Goal: Transaction & Acquisition: Purchase product/service

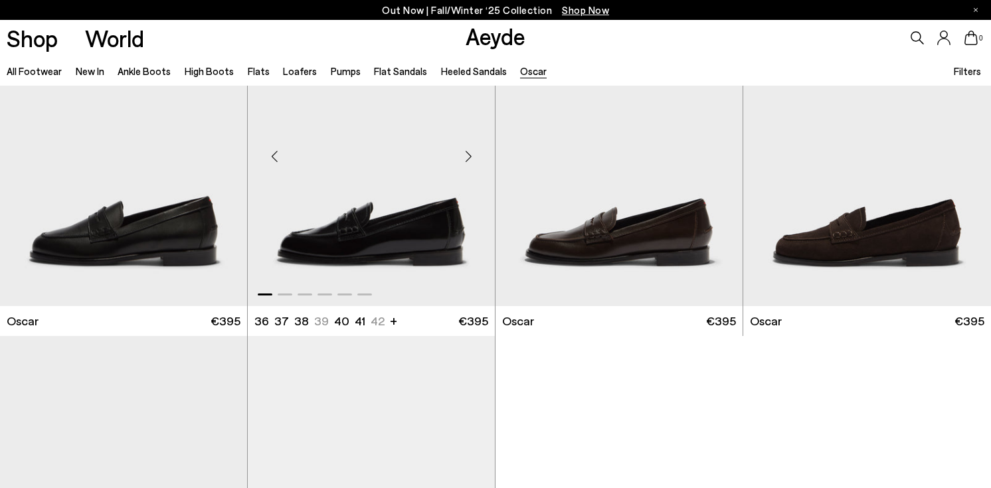
scroll to position [99, 0]
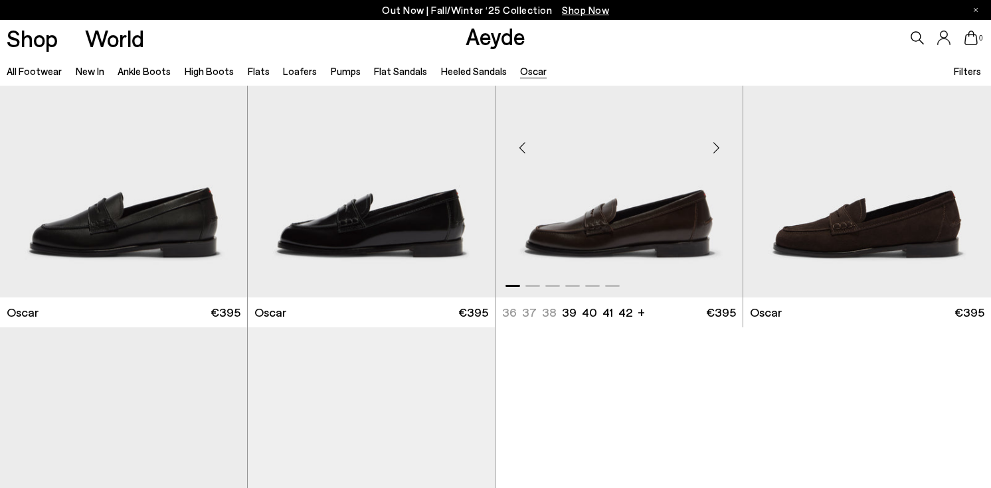
click at [659, 197] on img "1 / 6" at bounding box center [619, 142] width 247 height 311
click at [596, 219] on img "1 / 6" at bounding box center [619, 142] width 247 height 311
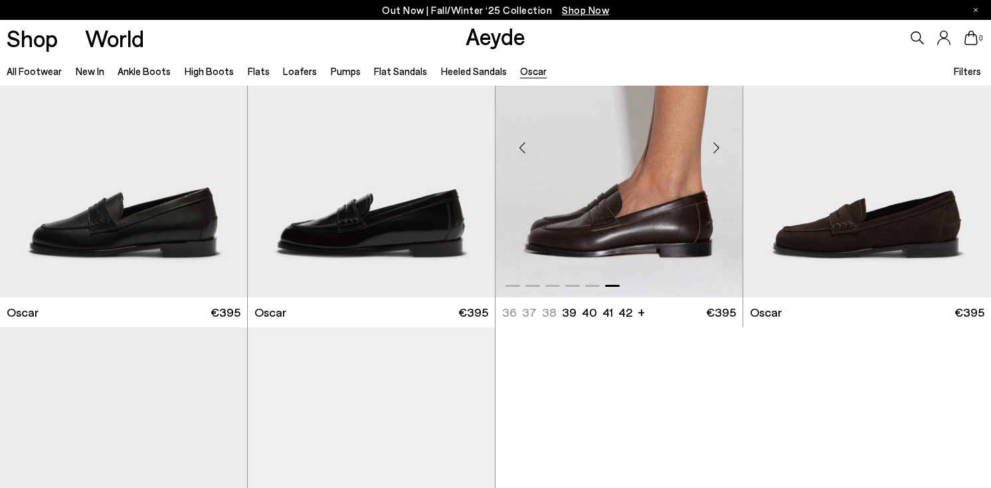
click at [600, 219] on div at bounding box center [619, 142] width 247 height 311
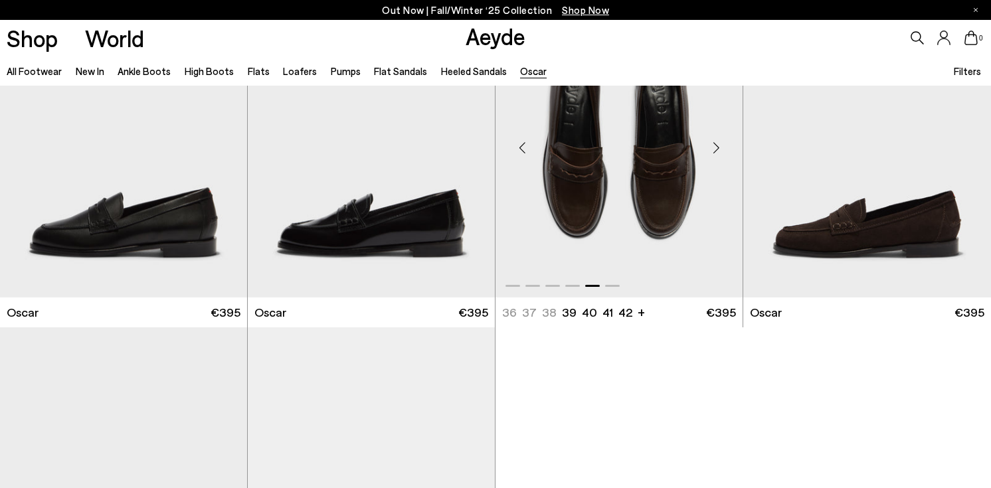
click at [600, 219] on img "5 / 6" at bounding box center [619, 142] width 247 height 311
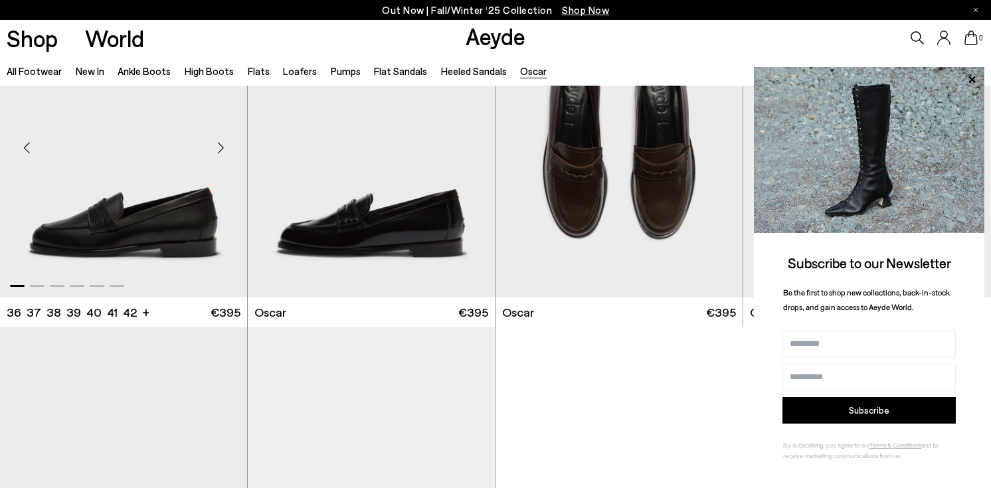
click at [153, 214] on img "1 / 6" at bounding box center [123, 142] width 247 height 311
click at [622, 214] on img "5 / 6" at bounding box center [619, 142] width 247 height 311
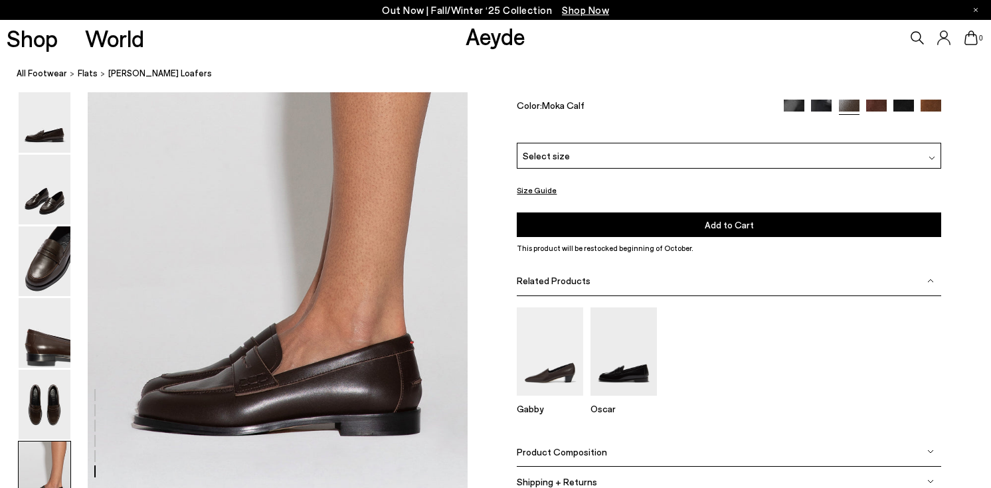
scroll to position [2526, 0]
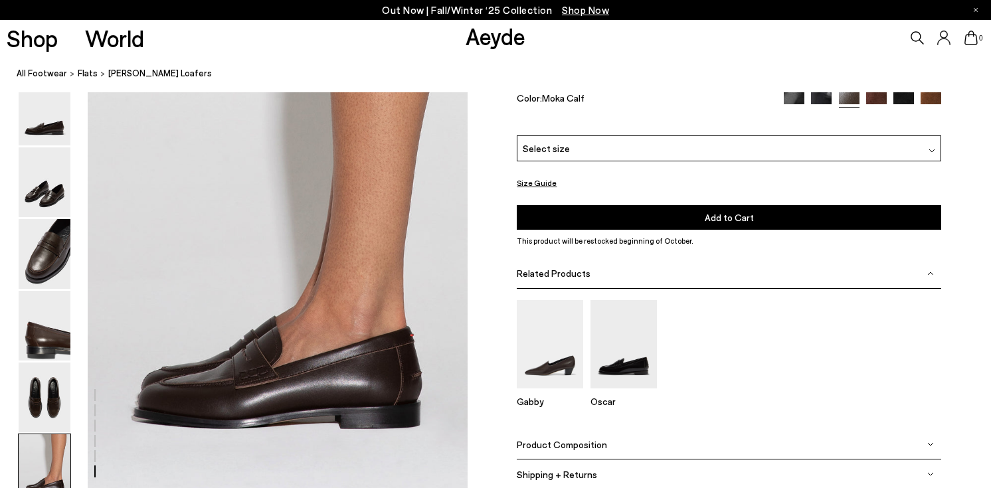
click at [576, 151] on div "Select size" at bounding box center [729, 149] width 425 height 26
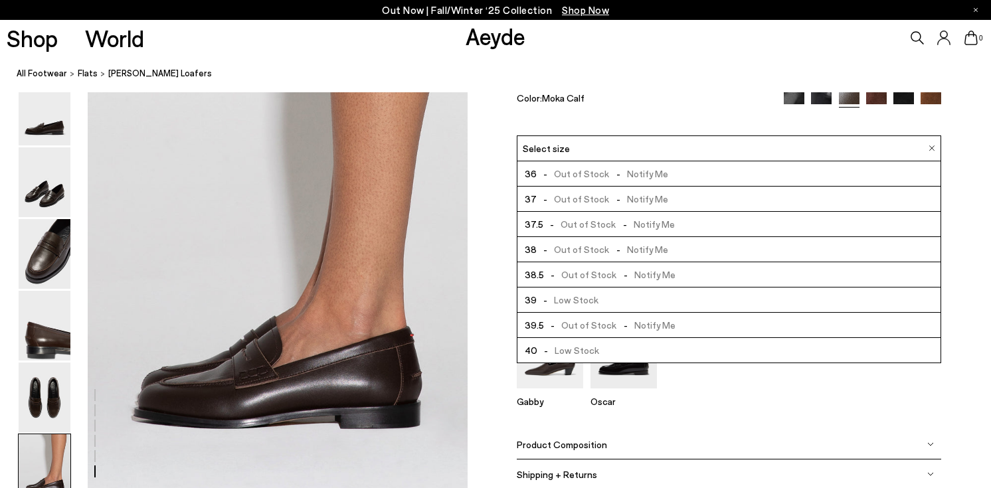
click at [574, 299] on span "- Low Stock" at bounding box center [568, 300] width 62 height 17
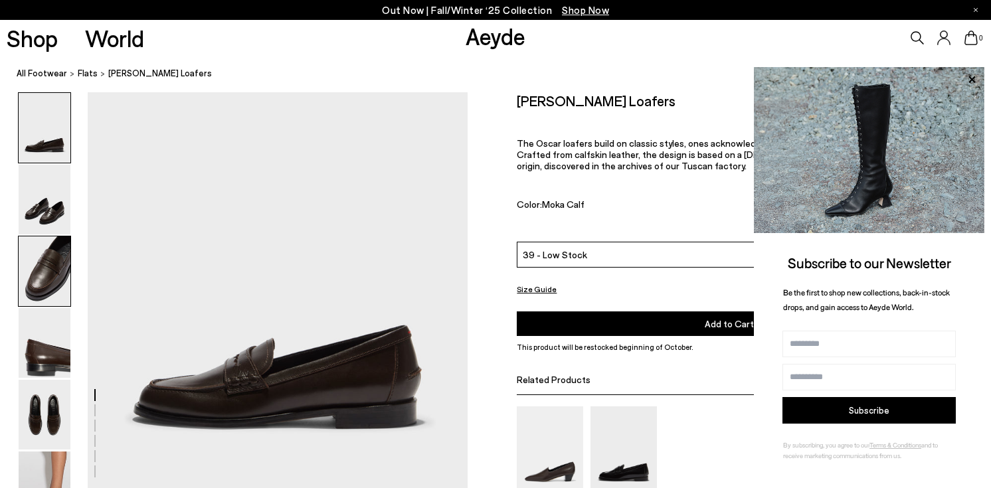
click at [45, 268] on img at bounding box center [45, 272] width 52 height 70
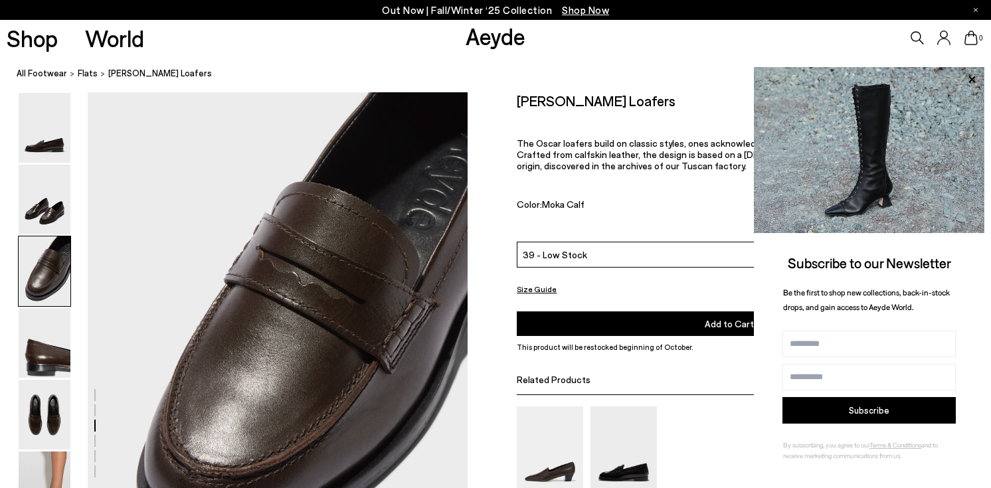
scroll to position [907, 0]
click at [51, 149] on img at bounding box center [45, 128] width 52 height 70
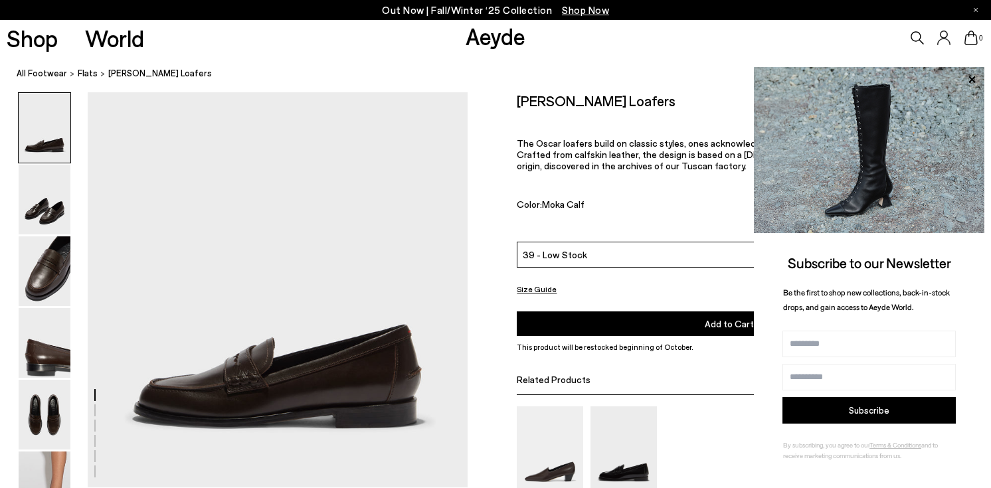
scroll to position [0, 0]
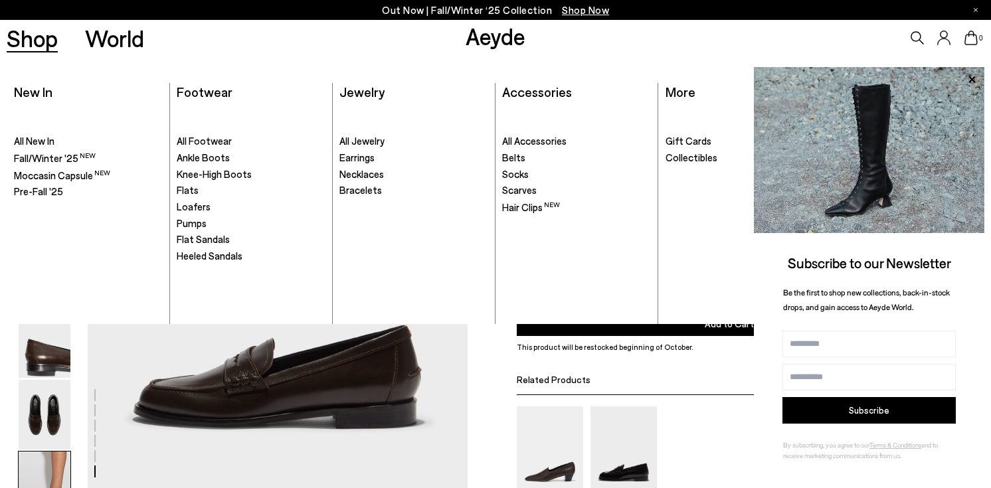
scroll to position [2526, 0]
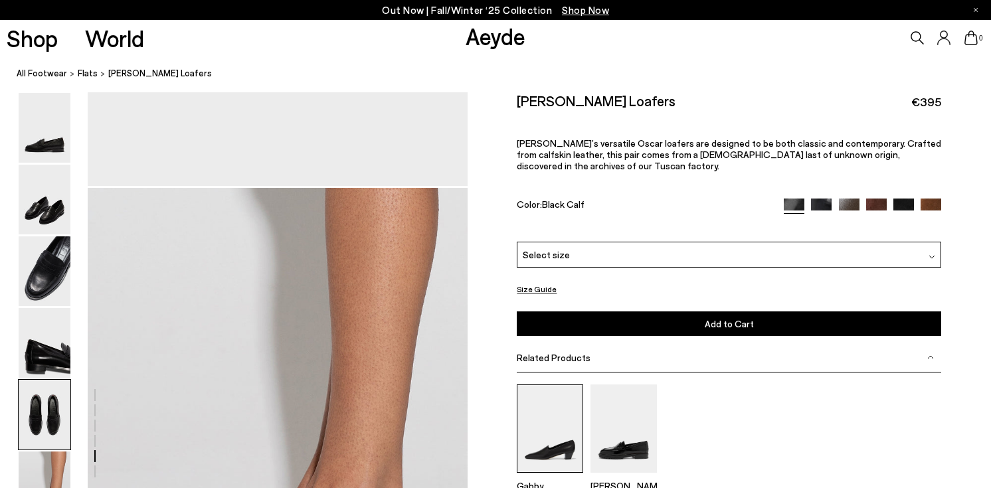
scroll to position [2291, 0]
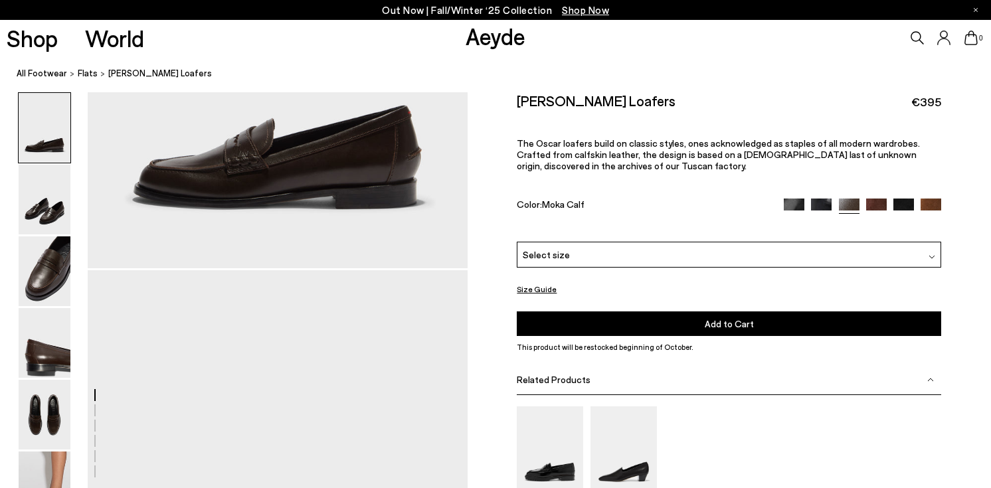
scroll to position [221, 0]
click at [52, 282] on img at bounding box center [45, 272] width 52 height 70
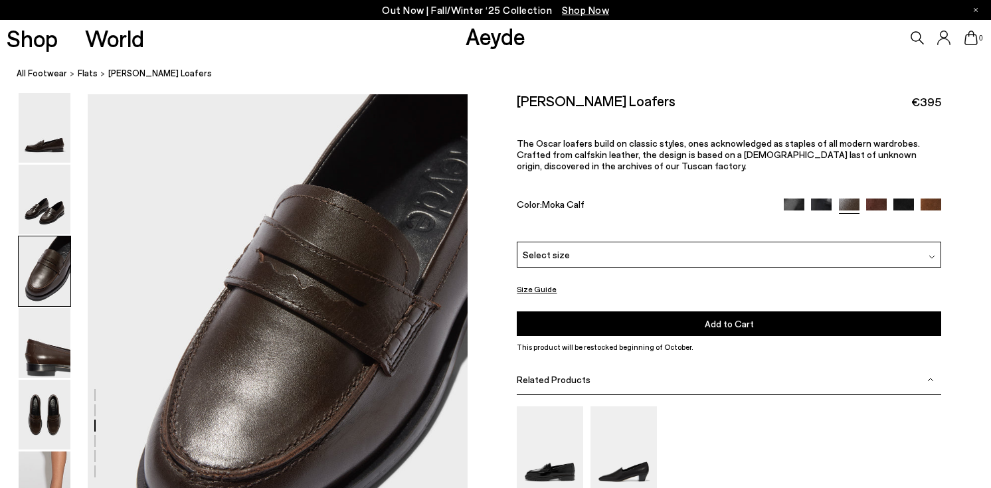
scroll to position [907, 0]
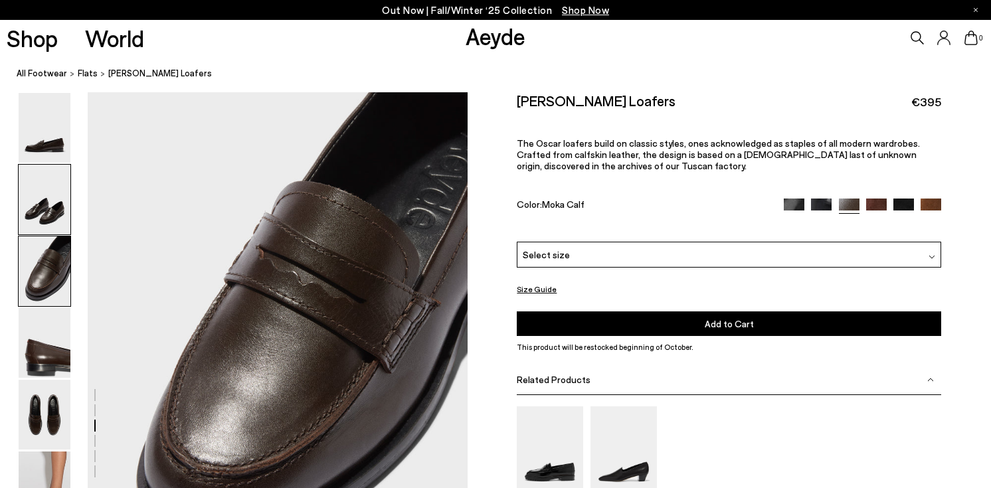
click at [52, 199] on img at bounding box center [45, 200] width 52 height 70
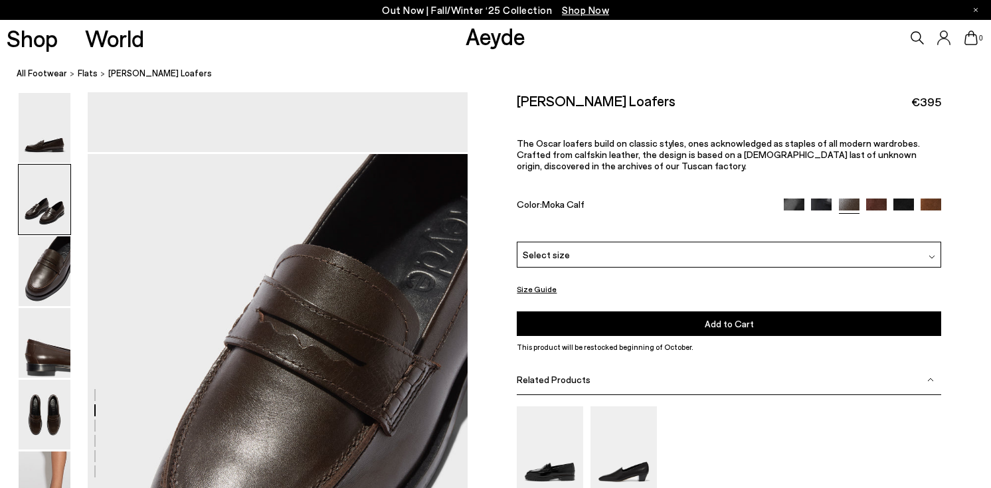
scroll to position [862, 0]
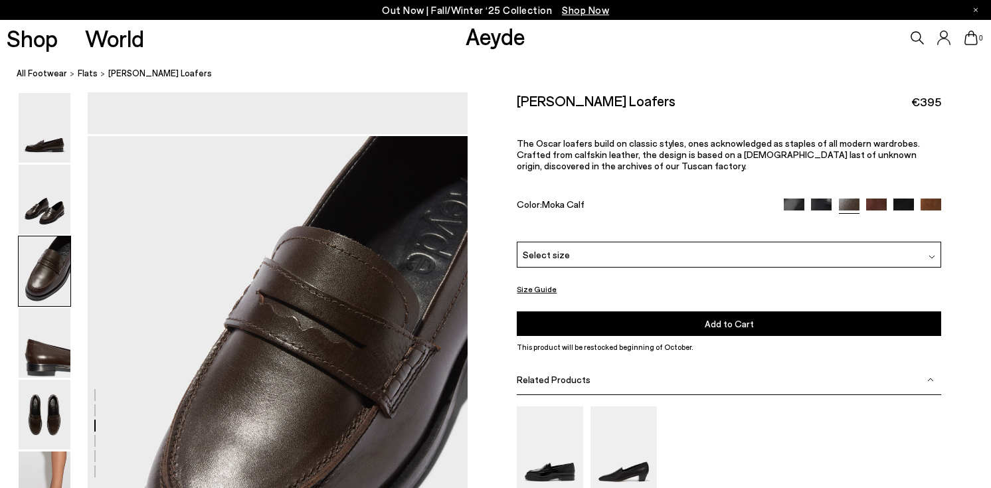
click at [899, 203] on img at bounding box center [904, 209] width 21 height 21
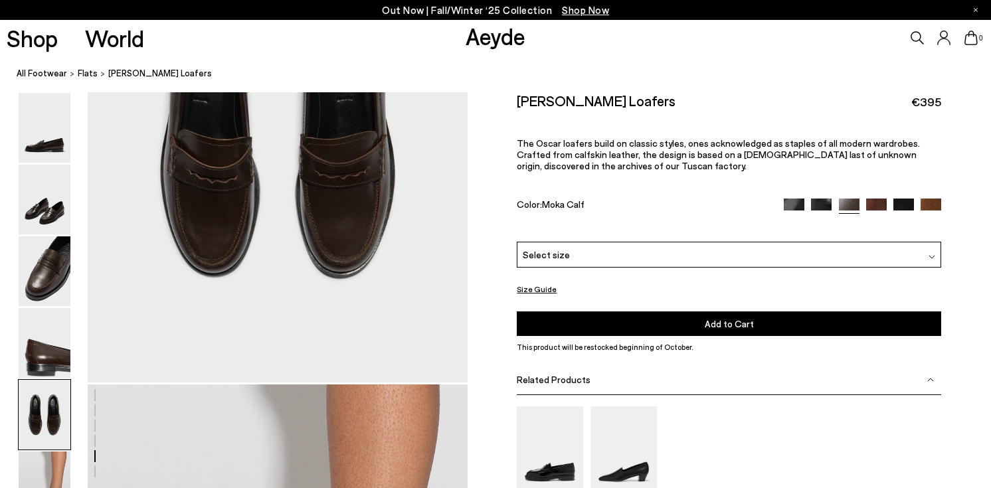
scroll to position [2156, 0]
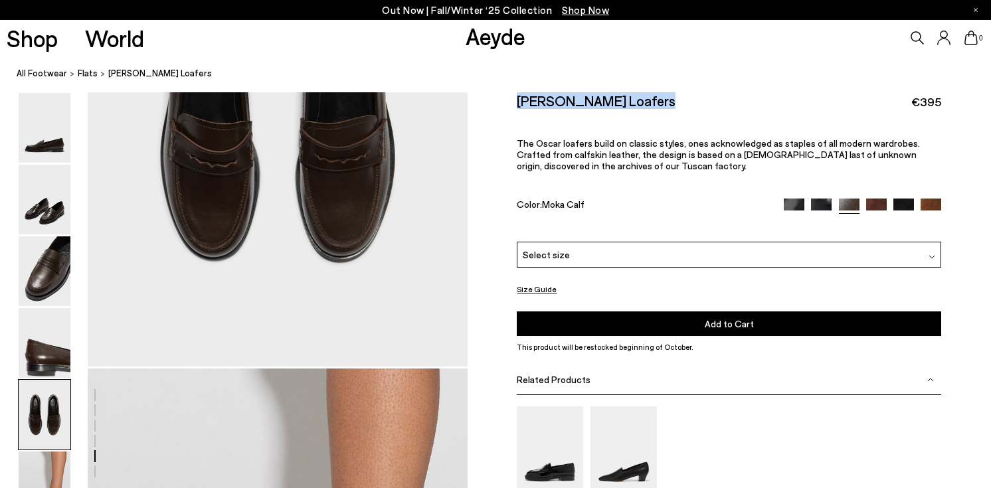
drag, startPoint x: 654, startPoint y: 103, endPoint x: 507, endPoint y: 100, distance: 146.8
click at [507, 101] on div "Size Guide Shoes Belt Our shoes come in European sizing. The easiest way to mea…" at bounding box center [729, 351] width 523 height 518
copy h2 "[PERSON_NAME] Loafers"
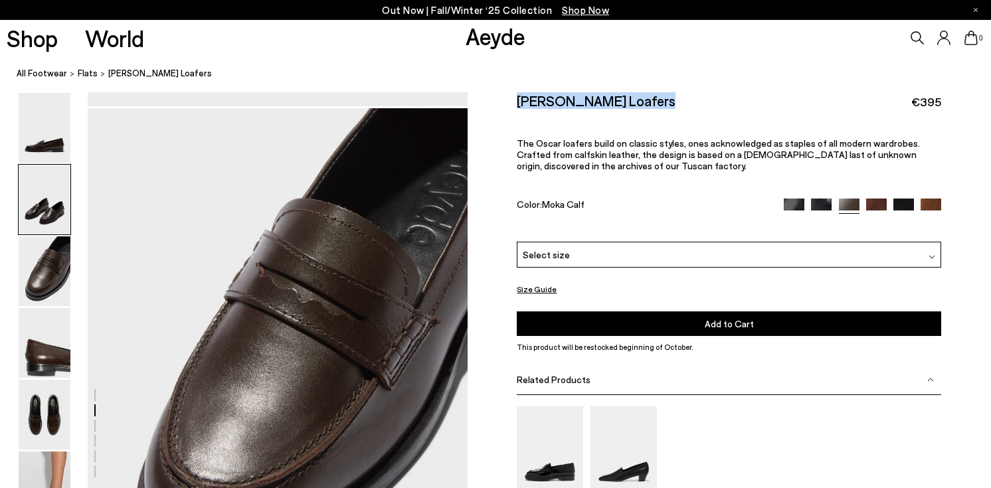
scroll to position [710, 0]
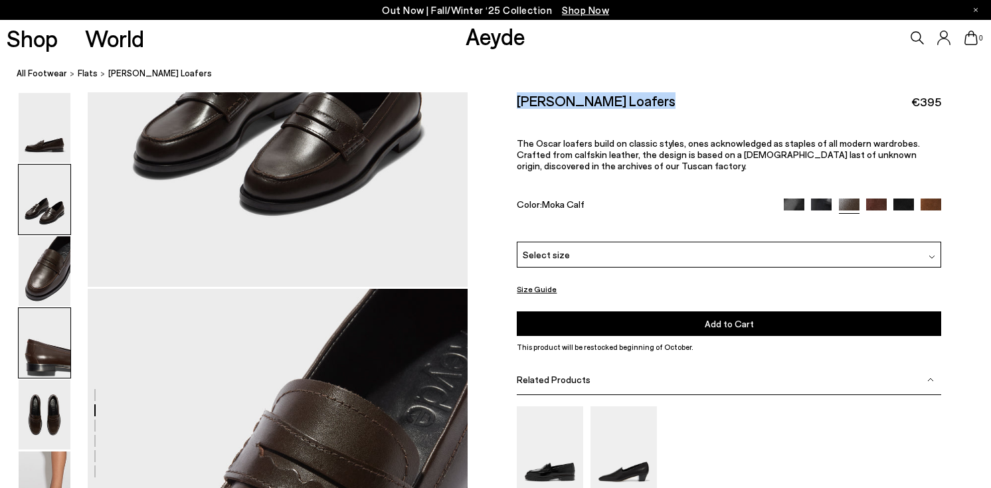
click at [37, 345] on img at bounding box center [45, 343] width 52 height 70
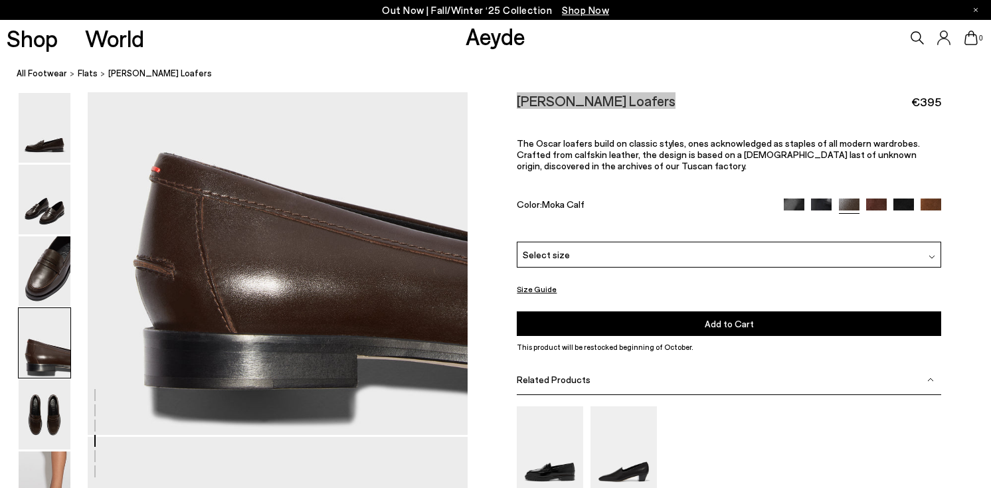
scroll to position [1580, 0]
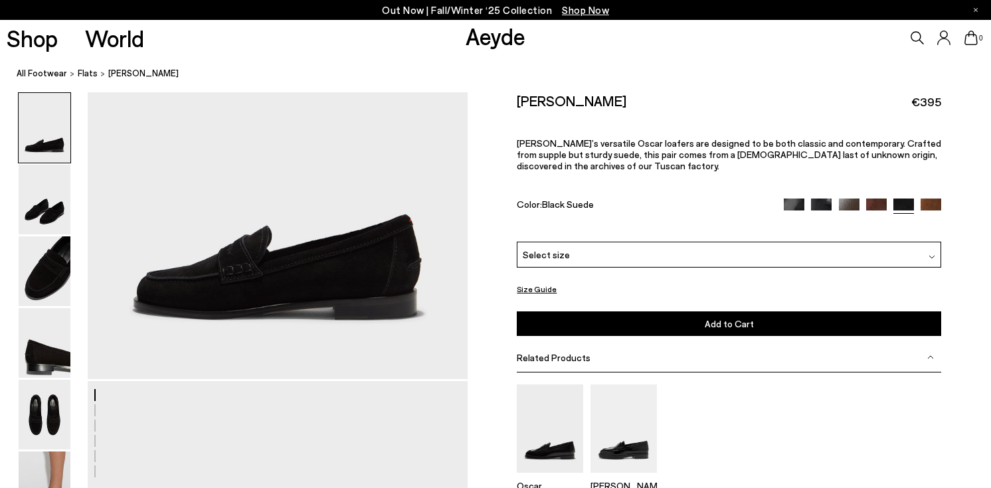
scroll to position [116, 0]
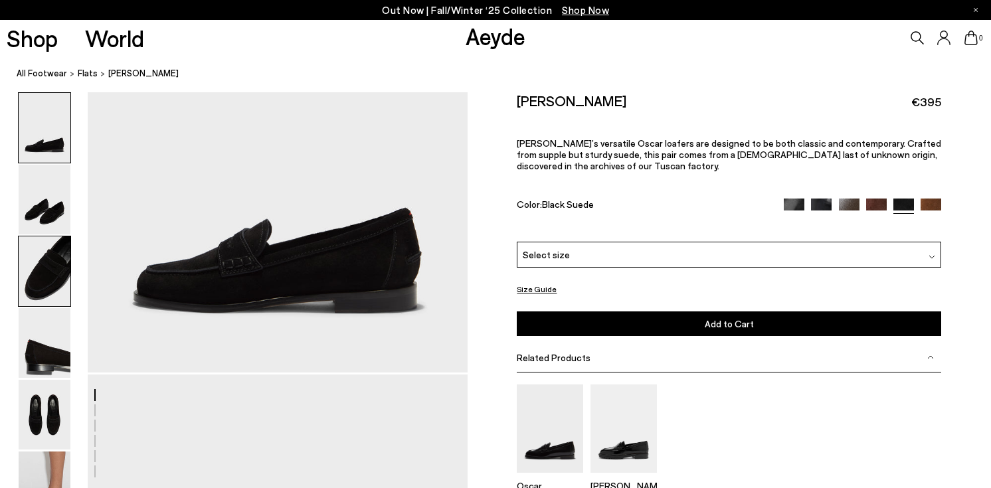
click at [47, 289] on img at bounding box center [45, 272] width 52 height 70
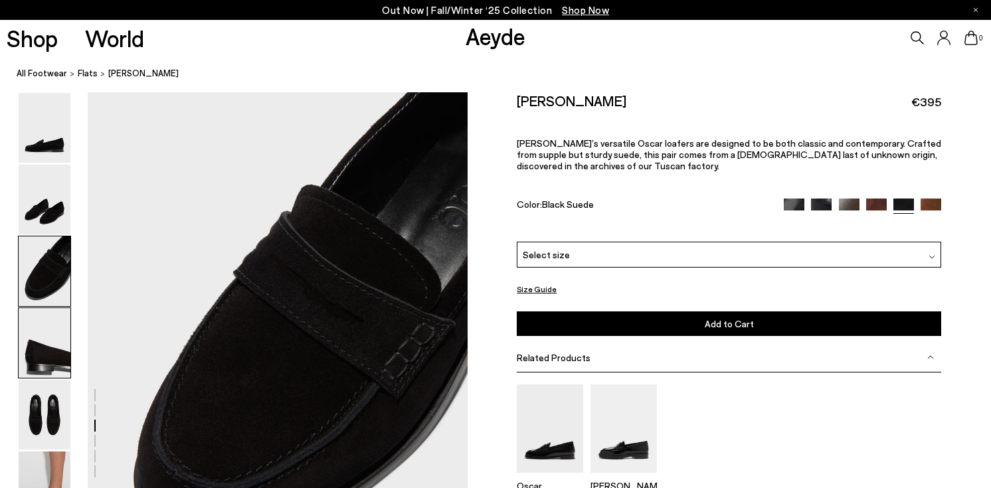
click at [47, 365] on img at bounding box center [45, 343] width 52 height 70
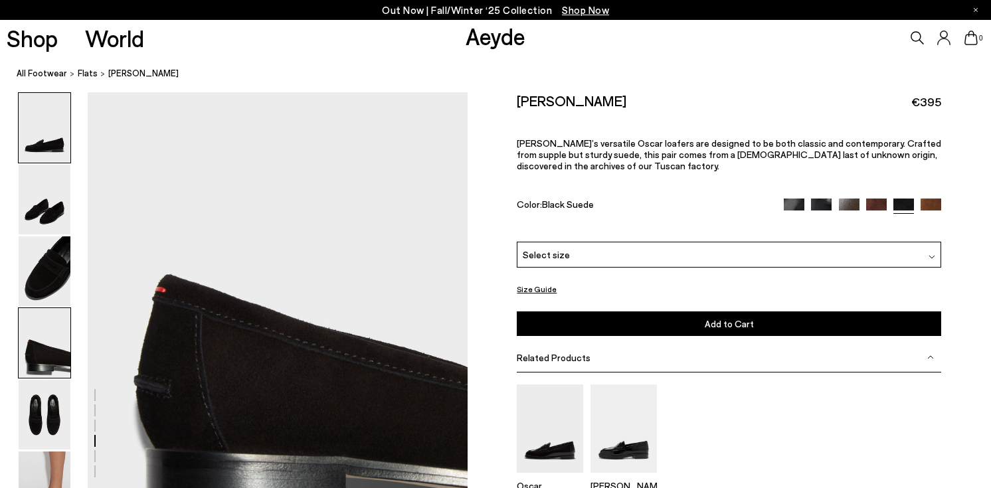
click at [39, 131] on img at bounding box center [45, 128] width 52 height 70
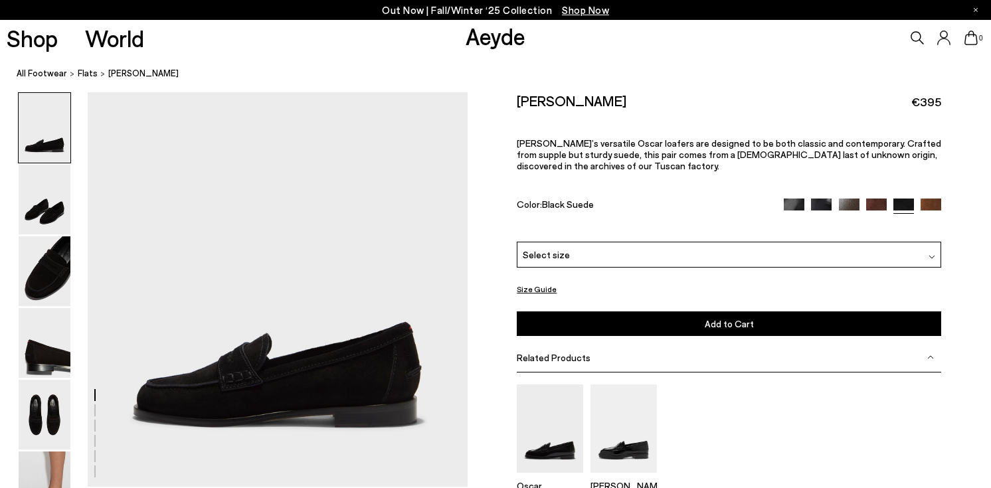
scroll to position [0, 0]
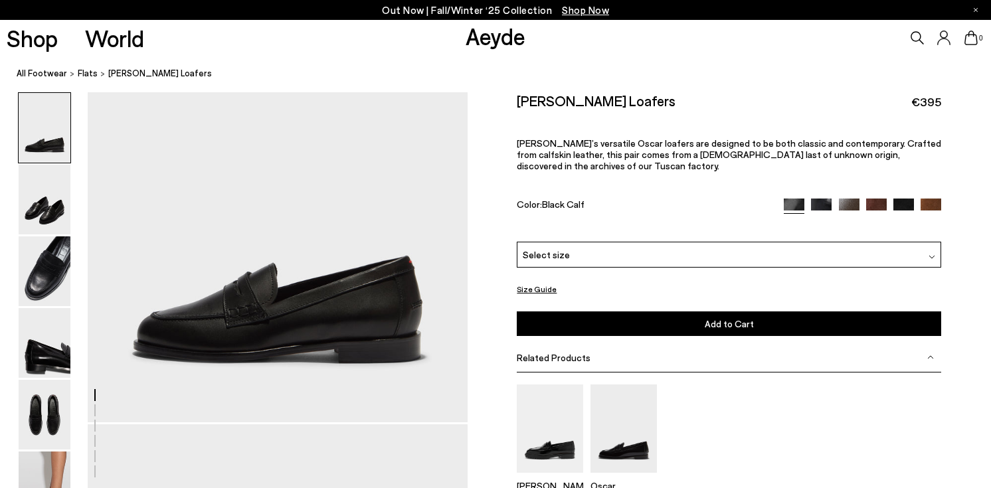
scroll to position [66, 0]
click at [620, 261] on div "Select size" at bounding box center [729, 255] width 425 height 26
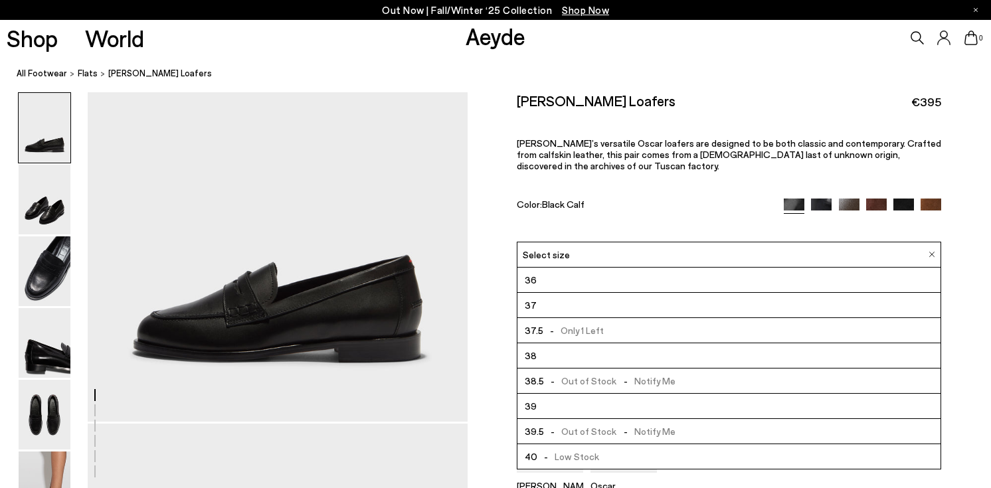
click at [536, 407] on li "39" at bounding box center [729, 406] width 423 height 25
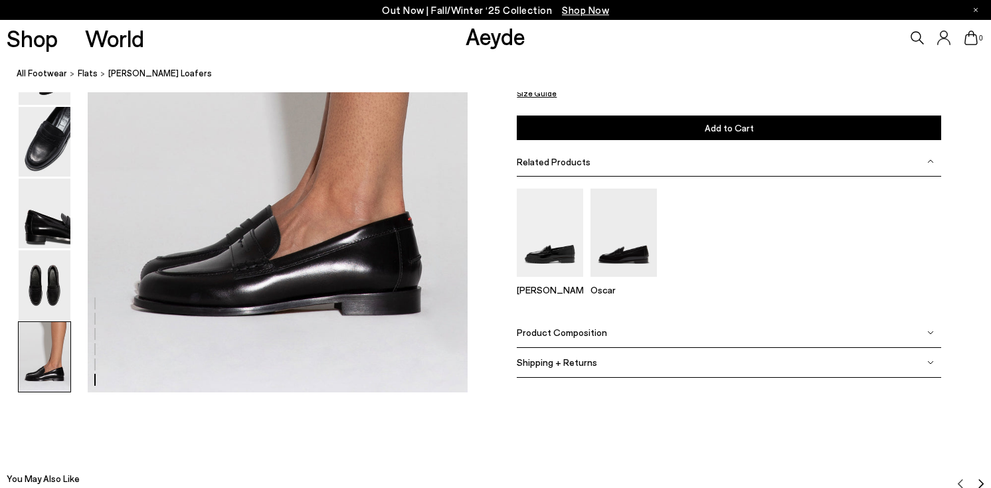
scroll to position [2637, 0]
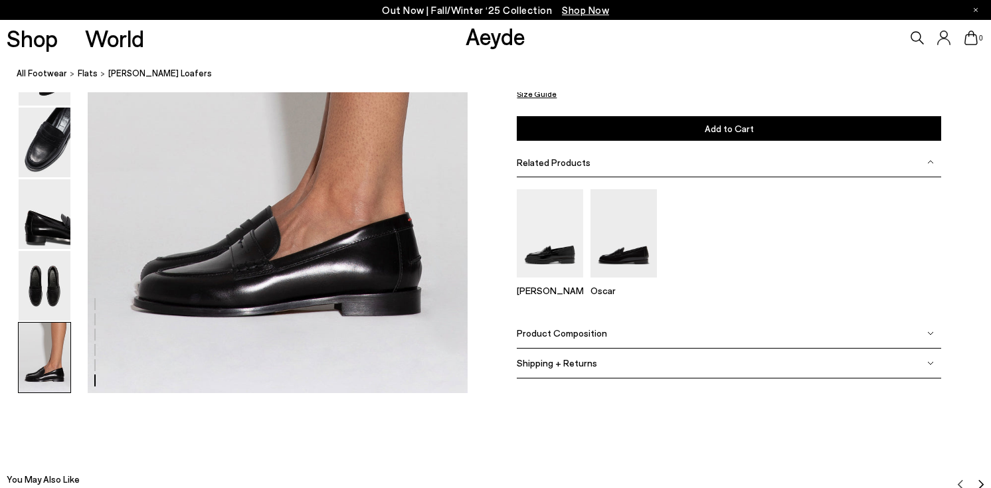
click at [571, 331] on span "Product Composition" at bounding box center [562, 333] width 90 height 11
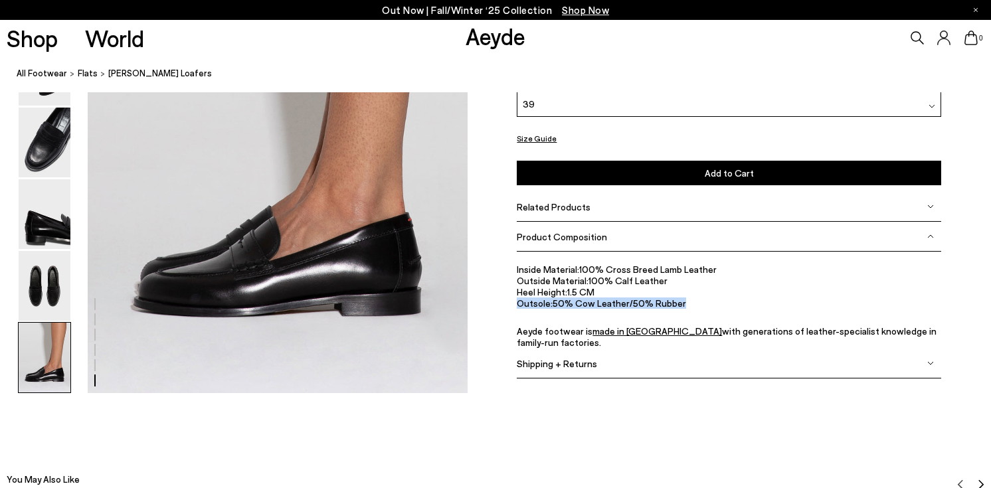
drag, startPoint x: 682, startPoint y: 305, endPoint x: 506, endPoint y: 304, distance: 176.7
click at [506, 304] on div "Size Guide Shoes Belt Our shoes come in European sizing. The easiest way to mea…" at bounding box center [729, 168] width 523 height 452
copy li "Outsole: 50% Cow Leather/50% Rubber"
click at [53, 266] on img at bounding box center [45, 286] width 52 height 70
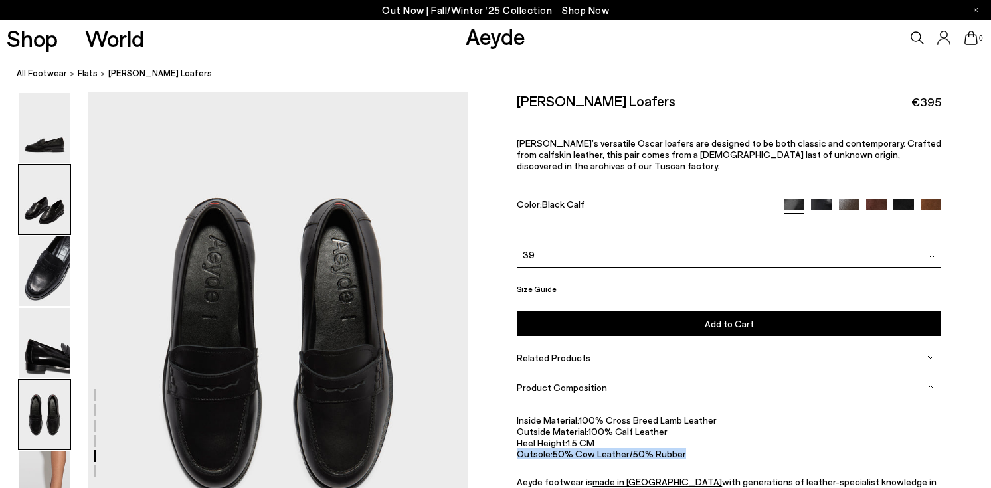
click at [59, 214] on img at bounding box center [45, 200] width 52 height 70
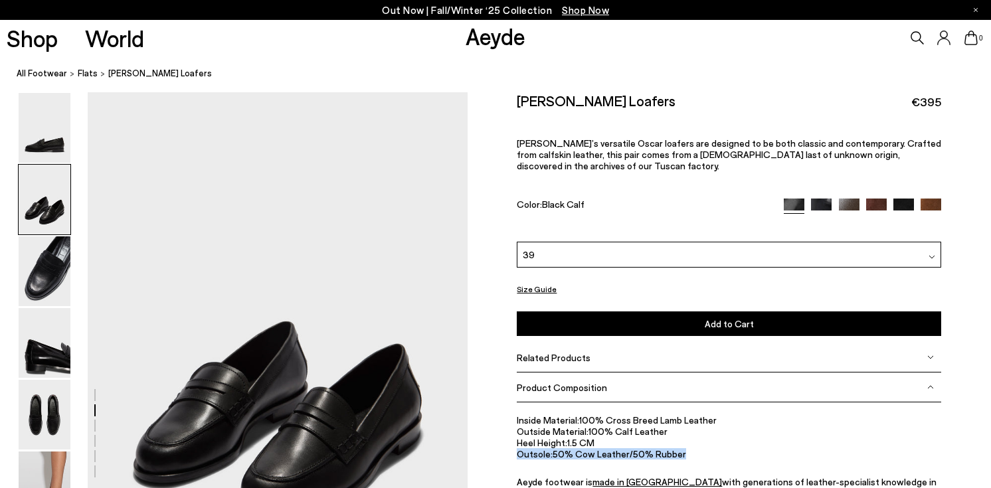
scroll to position [399, 0]
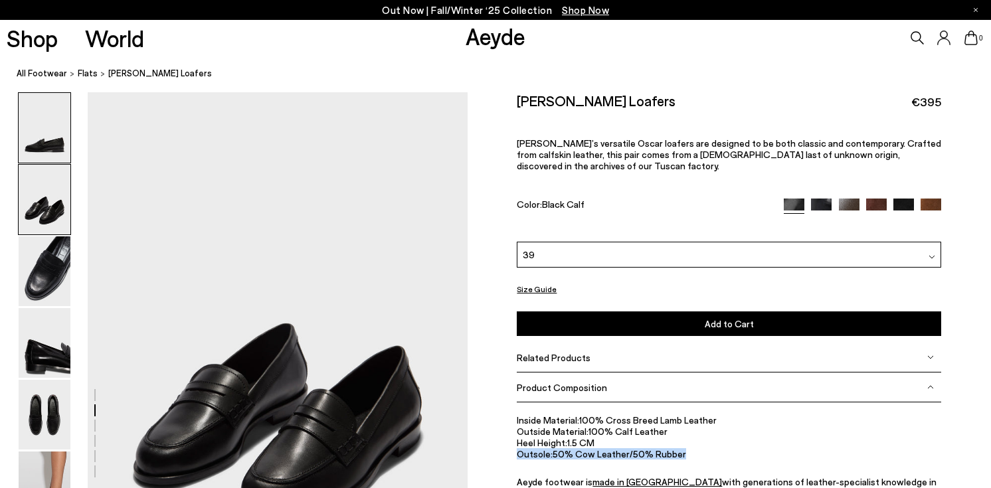
click at [33, 140] on img at bounding box center [45, 128] width 52 height 70
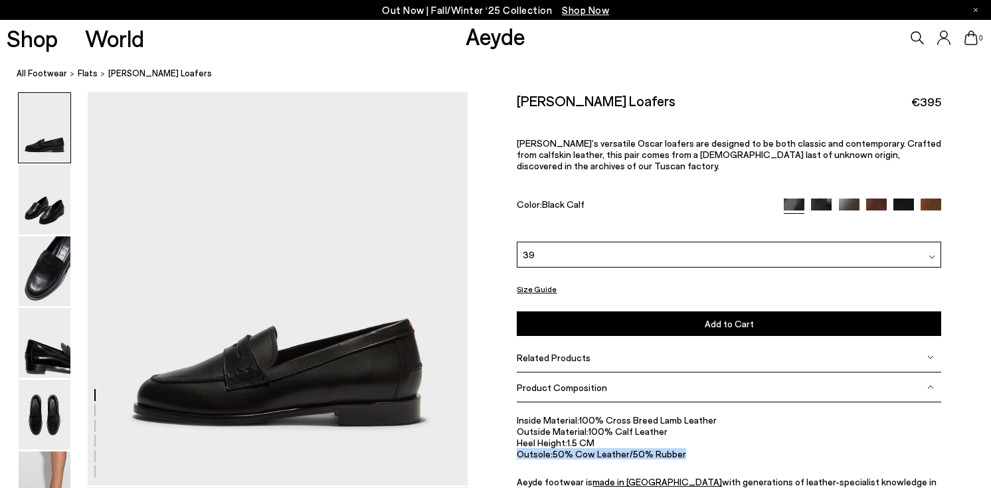
scroll to position [0, 0]
